Goal: Task Accomplishment & Management: Manage account settings

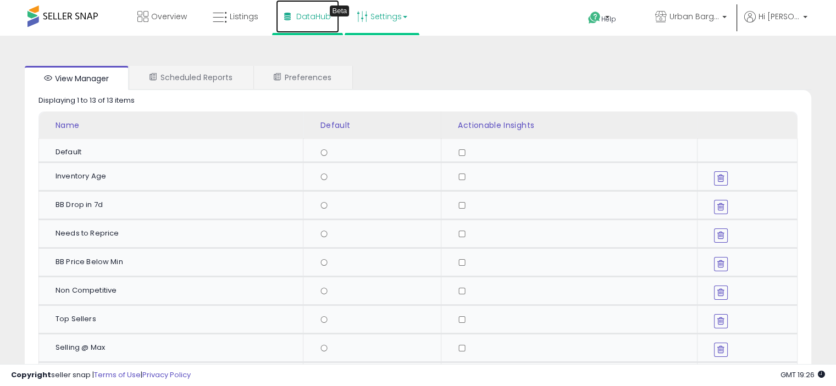
click at [302, 20] on span "DataHub" at bounding box center [313, 16] width 35 height 11
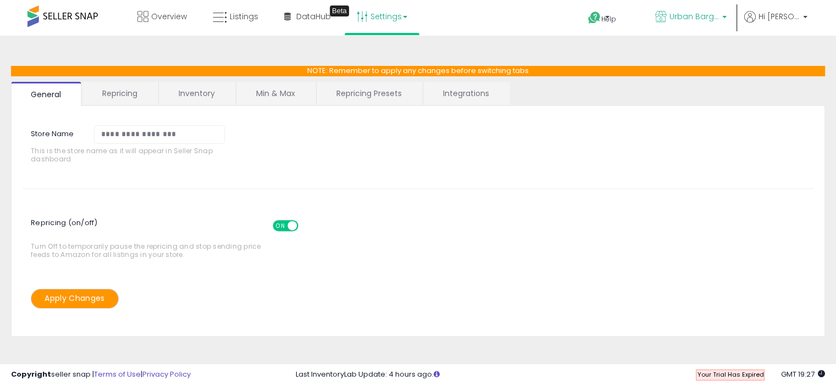
click at [719, 21] on p "Urban Bargains LLC" at bounding box center [690, 18] width 71 height 14
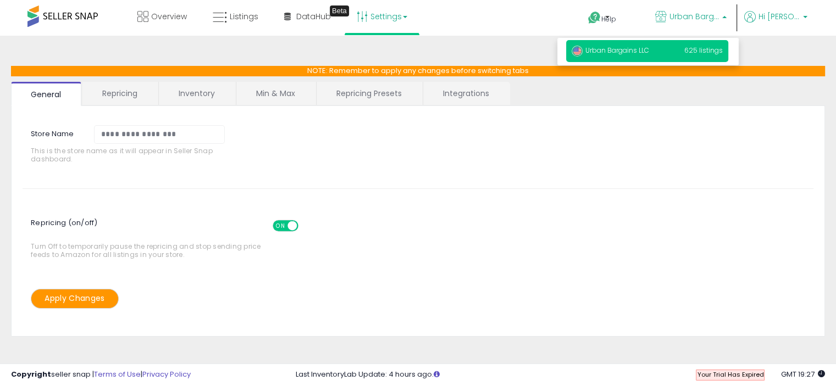
click at [772, 16] on span "Hi [PERSON_NAME]" at bounding box center [779, 16] width 41 height 11
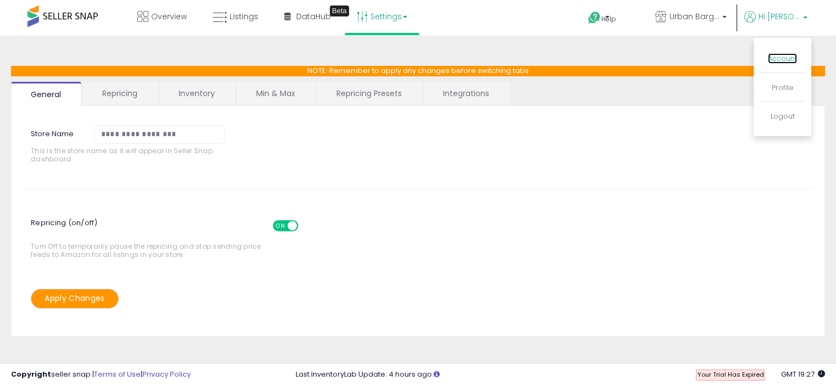
click at [788, 58] on link "Account" at bounding box center [782, 58] width 29 height 10
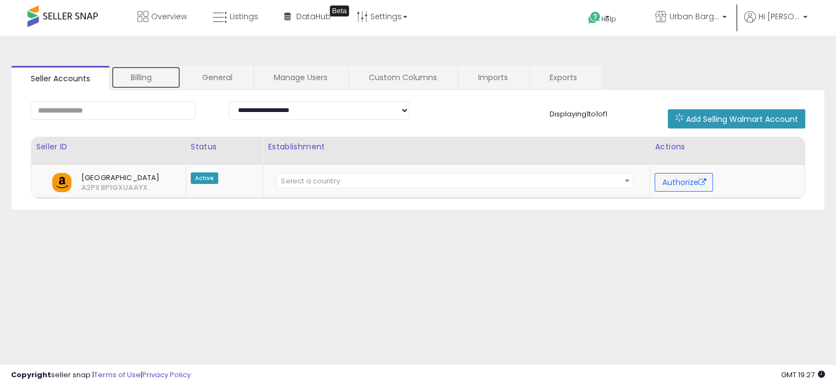
click at [143, 74] on link "Billing" at bounding box center [146, 77] width 70 height 23
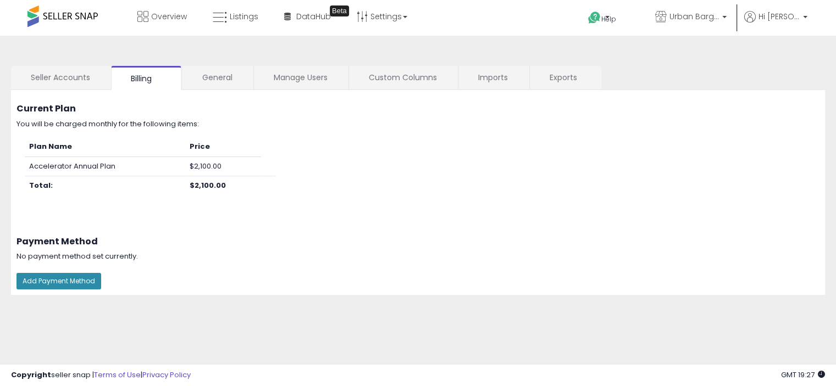
click at [64, 280] on button "Add Payment Method" at bounding box center [58, 281] width 85 height 16
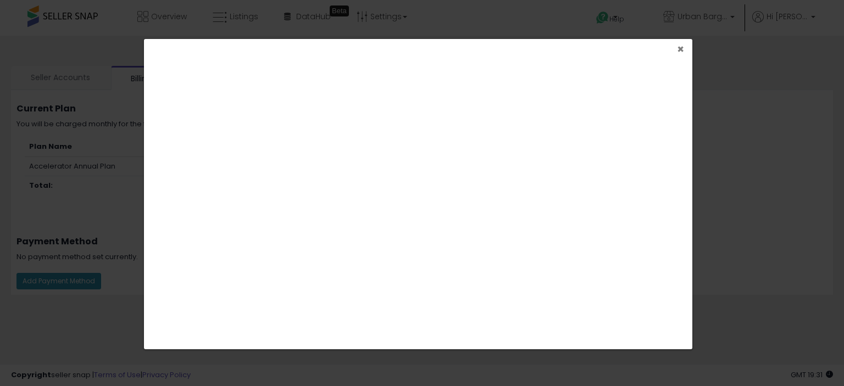
click at [679, 45] on span "×" at bounding box center [680, 49] width 7 height 16
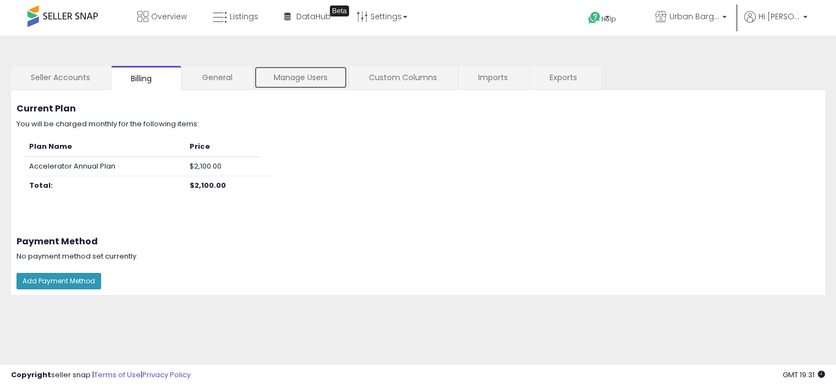
click at [289, 76] on link "Manage Users" at bounding box center [300, 77] width 93 height 23
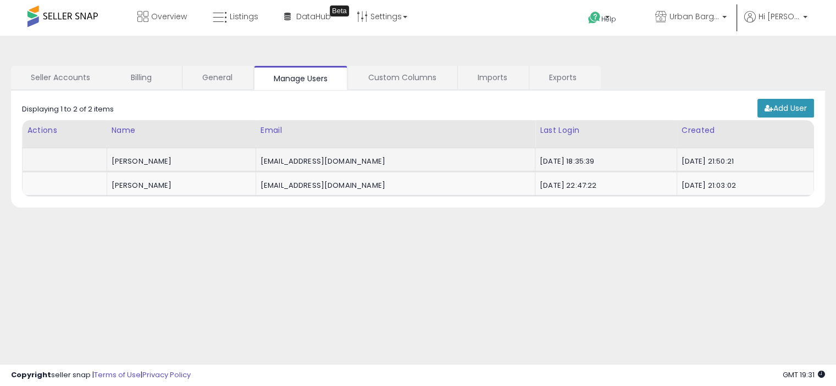
click at [417, 164] on div "realdanearle@yahoo.com" at bounding box center [394, 162] width 266 height 10
click at [161, 153] on td "Daniel Earle" at bounding box center [181, 160] width 149 height 24
click at [214, 74] on link "General" at bounding box center [218, 77] width 70 height 23
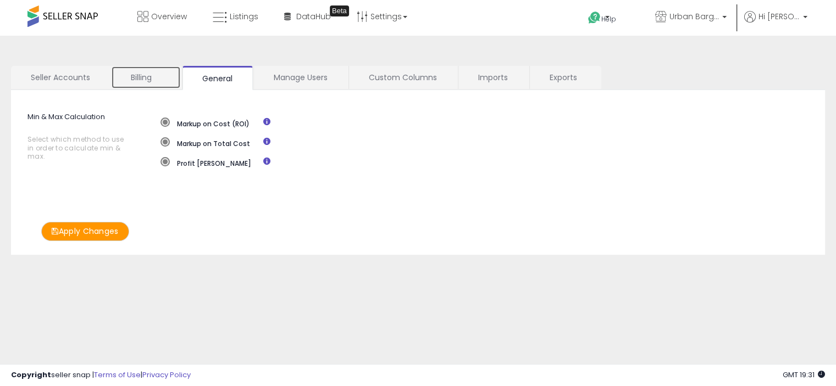
click at [145, 75] on link "Billing" at bounding box center [146, 77] width 70 height 23
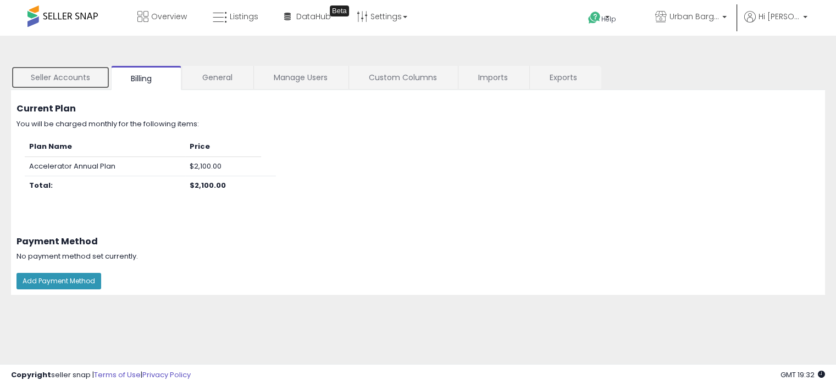
click at [63, 80] on link "Seller Accounts" at bounding box center [60, 77] width 99 height 23
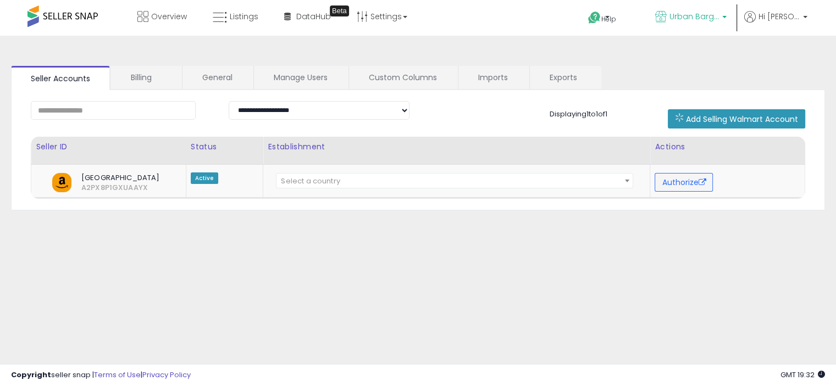
click at [706, 17] on span "Urban Bargains LLC" at bounding box center [694, 16] width 49 height 11
click at [786, 20] on span "Hi [PERSON_NAME]" at bounding box center [779, 16] width 41 height 11
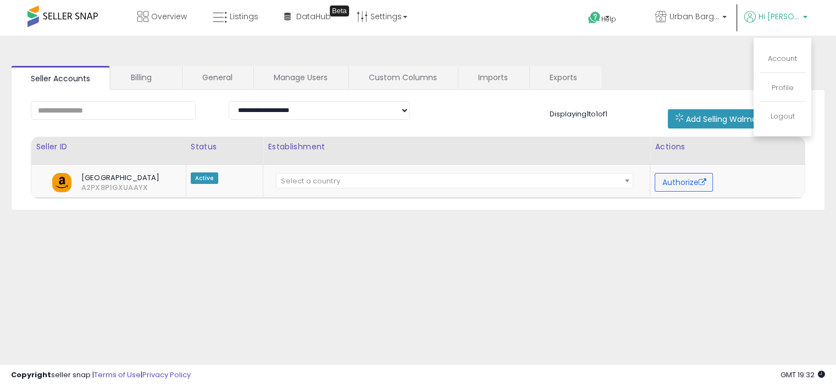
click at [705, 54] on div "**********" at bounding box center [417, 275] width 825 height 456
click at [809, 20] on li "Hi Jonathan Account Profile Logout" at bounding box center [775, 24] width 71 height 27
click at [803, 19] on p "Hi [PERSON_NAME]" at bounding box center [775, 18] width 63 height 14
click at [779, 60] on link "Account" at bounding box center [782, 58] width 29 height 10
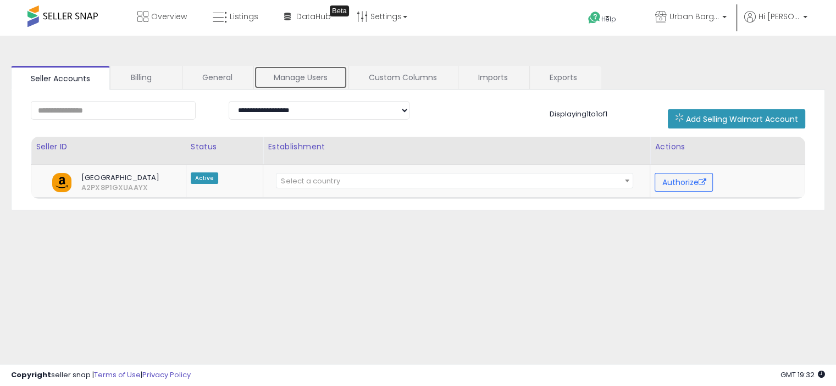
click at [295, 78] on link "Manage Users" at bounding box center [300, 77] width 93 height 23
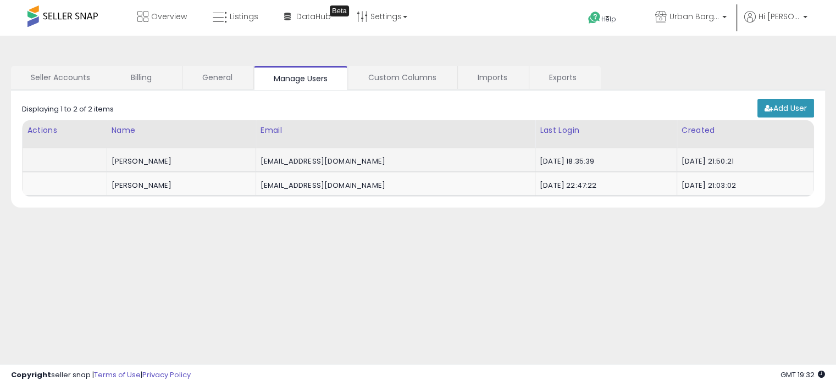
click at [292, 167] on td "realdanearle@yahoo.com" at bounding box center [395, 160] width 279 height 24
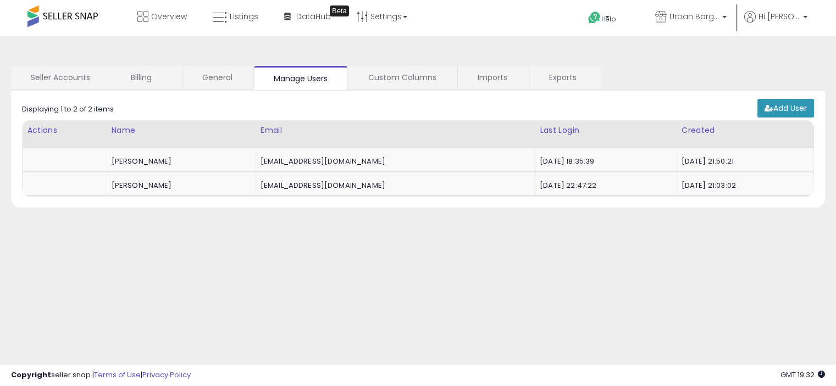
click at [336, 230] on div "**********" at bounding box center [417, 275] width 825 height 456
click at [215, 75] on link "General" at bounding box center [218, 77] width 70 height 23
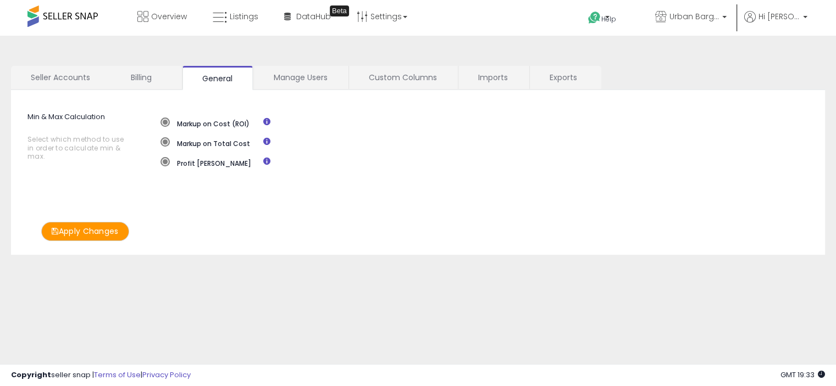
click at [41, 18] on span at bounding box center [62, 15] width 70 height 21
click at [700, 20] on span "Urban Bargains LLC" at bounding box center [694, 16] width 49 height 11
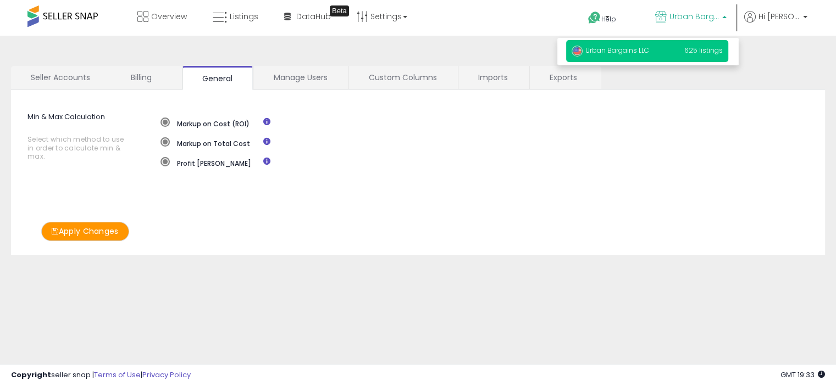
click at [630, 47] on span "Urban Bargains LLC" at bounding box center [611, 50] width 78 height 9
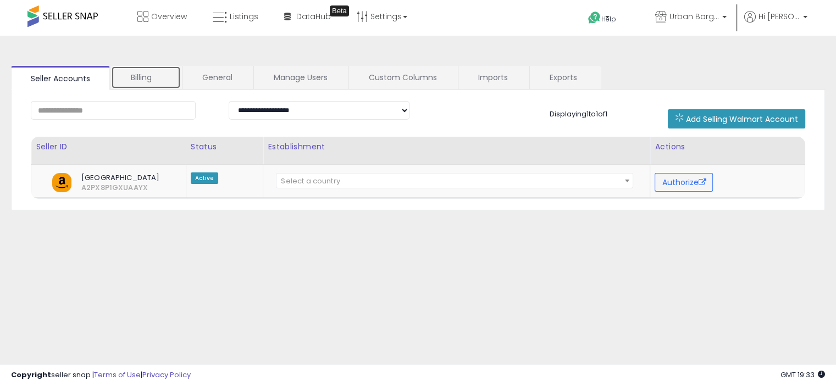
click at [142, 75] on link "Billing" at bounding box center [146, 77] width 70 height 23
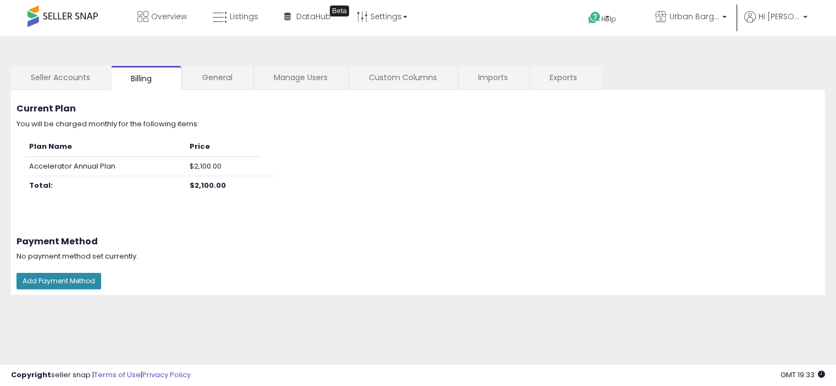
click at [62, 276] on button "Add Payment Method" at bounding box center [58, 281] width 85 height 16
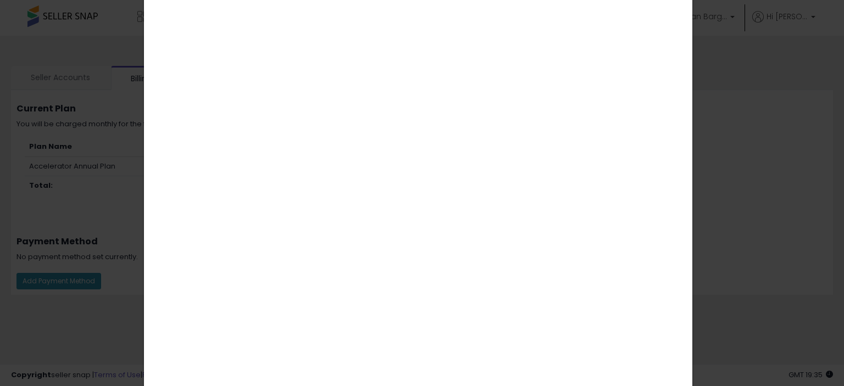
scroll to position [37, 0]
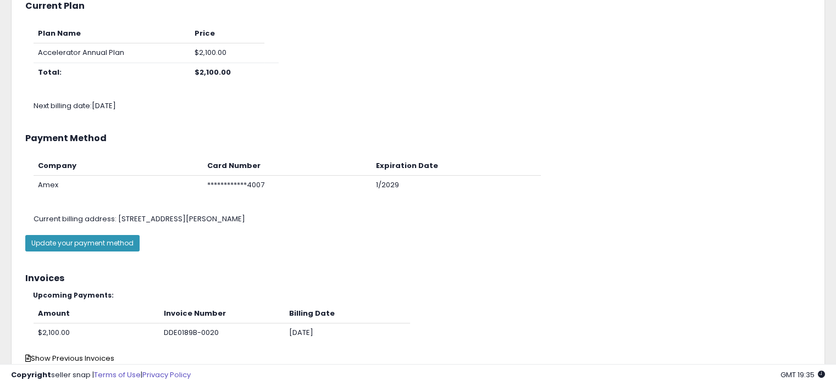
scroll to position [179, 0]
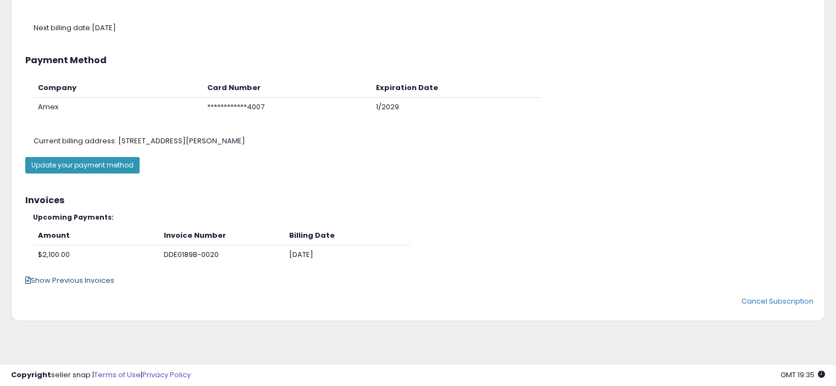
click at [53, 279] on span "Show Previous Invoices" at bounding box center [69, 280] width 89 height 10
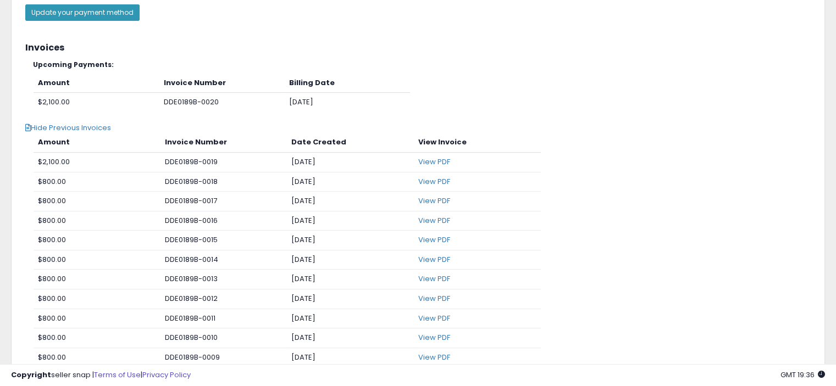
scroll to position [331, 0]
click at [439, 160] on link "View PDF" at bounding box center [434, 162] width 32 height 10
